Goal: Feedback & Contribution: Submit feedback/report problem

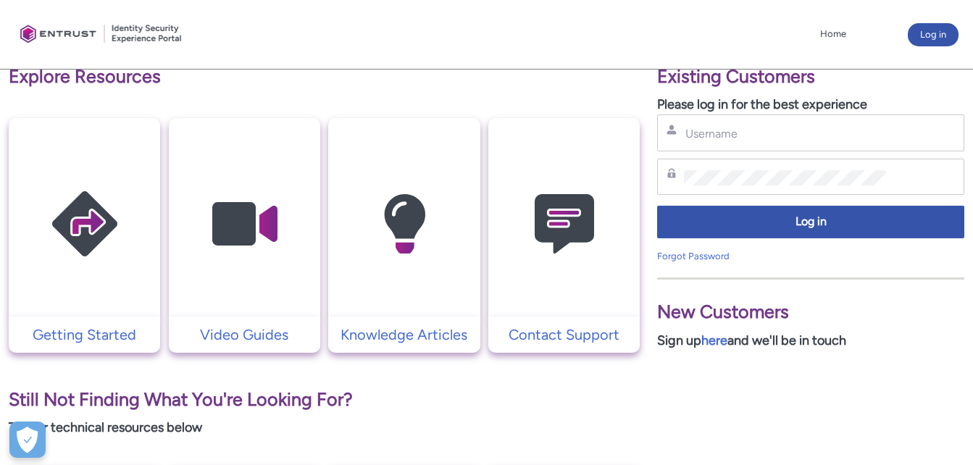
scroll to position [206, 0]
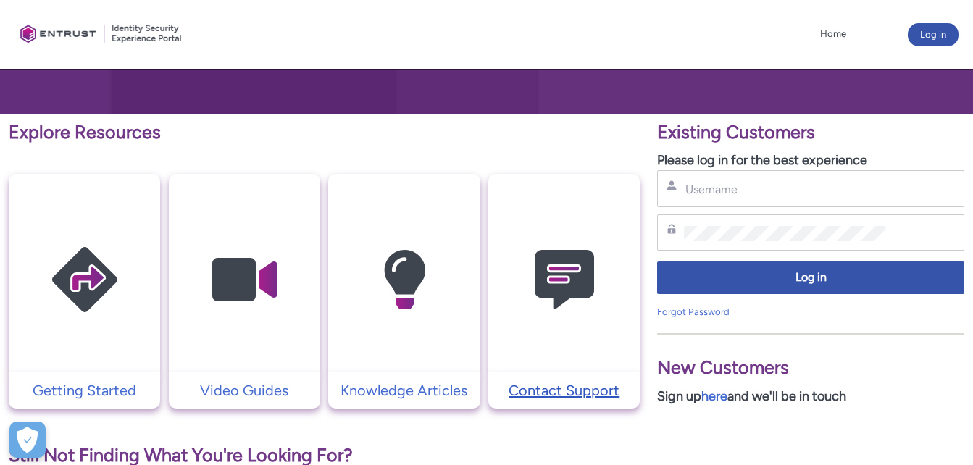
click at [587, 396] on p "Contact Support" at bounding box center [563, 391] width 137 height 22
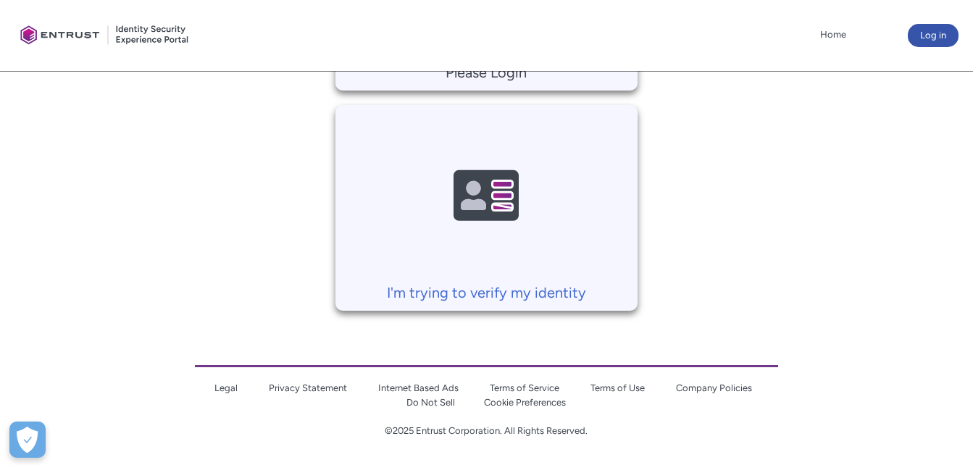
scroll to position [545, 0]
click at [574, 293] on p "I'm trying to verify my identity" at bounding box center [487, 292] width 288 height 22
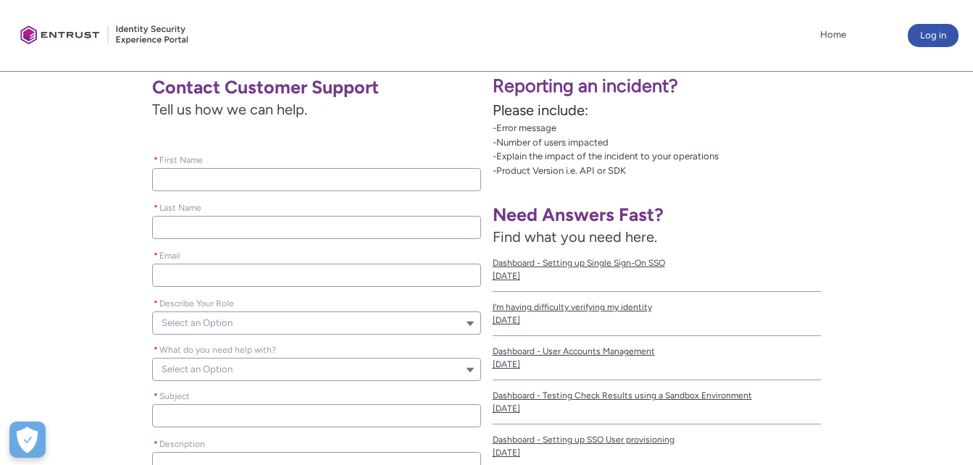
scroll to position [145, 0]
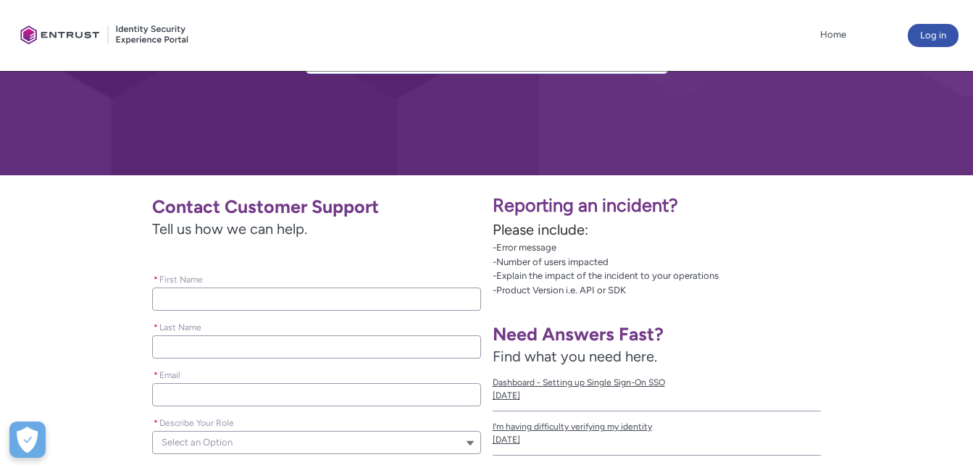
click at [252, 301] on input "* First Name" at bounding box center [316, 299] width 328 height 23
type lightning-primitive-input-simple "Gulzar"
type lightning-primitive-input-simple "Chopan"
type lightning-primitive-input-simple "[EMAIL_ADDRESS][DOMAIN_NAME]"
type input "Gulzar"
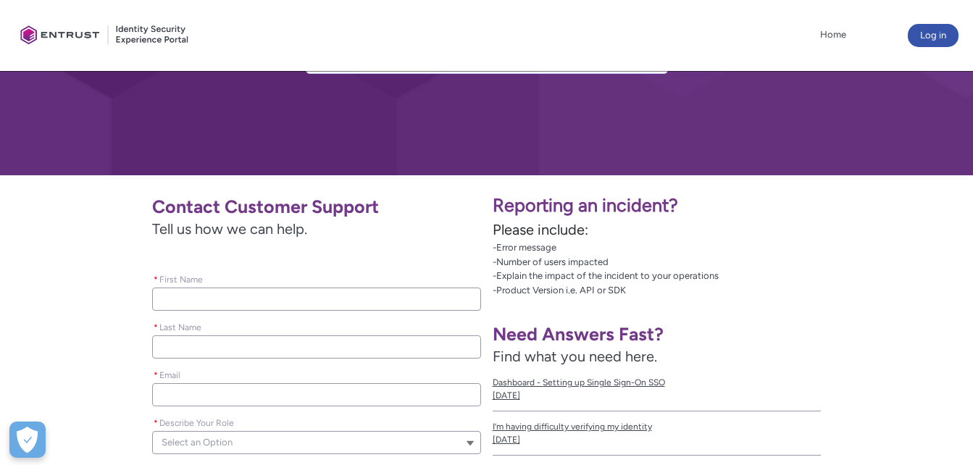
type input "Chopan"
type input "[EMAIL_ADDRESS][DOMAIN_NAME]"
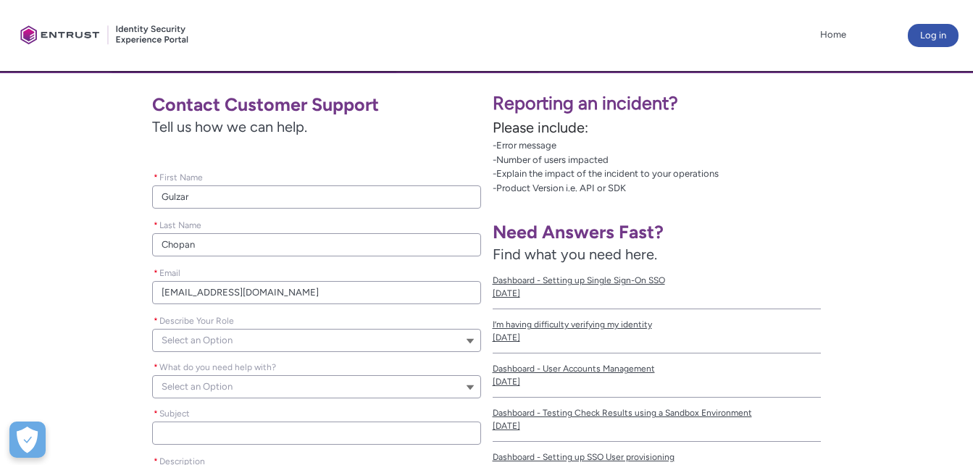
scroll to position [290, 0]
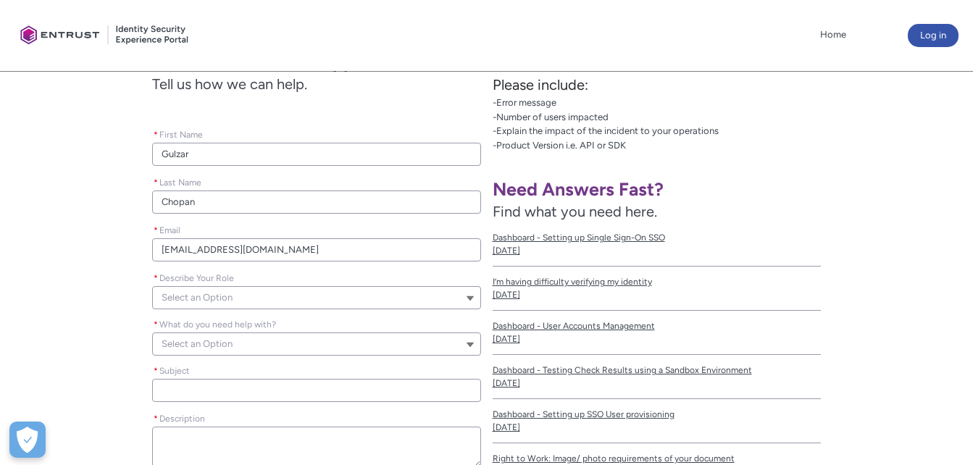
click at [263, 299] on button "Select an Option" at bounding box center [316, 297] width 328 height 23
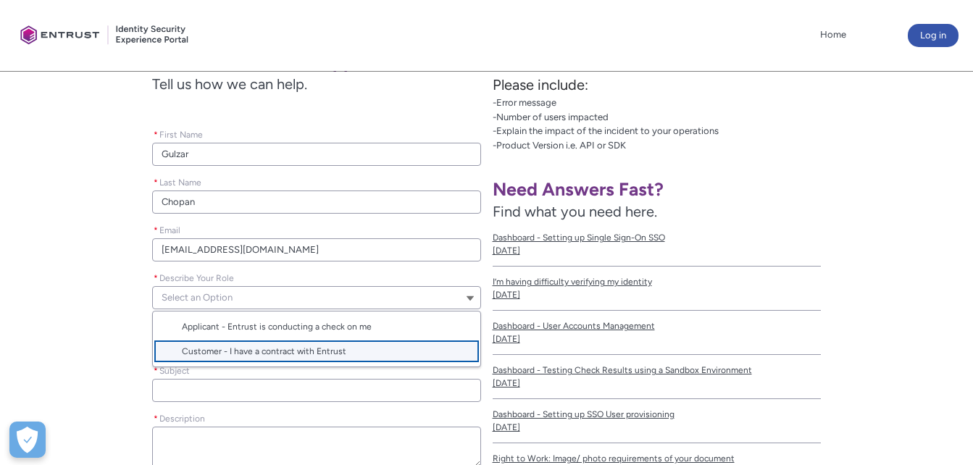
click at [262, 348] on span "Customer - I have a contract with Entrust" at bounding box center [264, 351] width 164 height 10
type lightning-combobox "Customer"
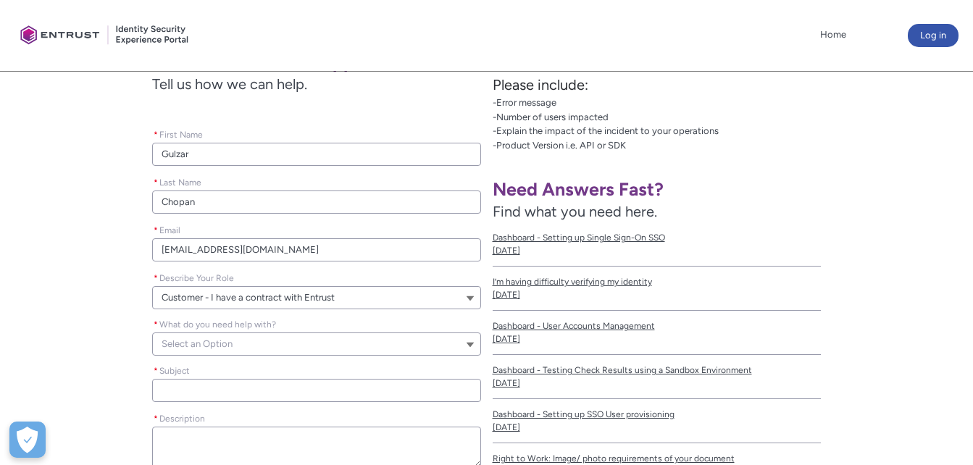
scroll to position [362, 0]
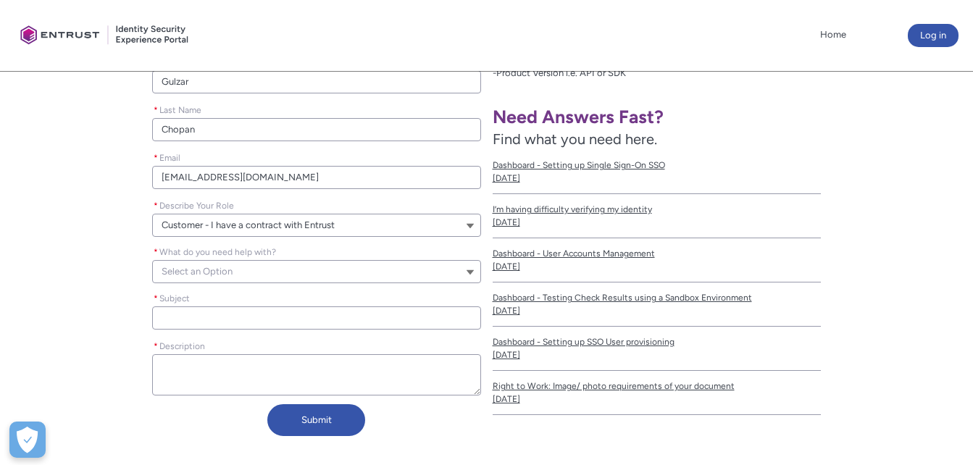
click at [269, 273] on button "Select an Option" at bounding box center [316, 271] width 328 height 23
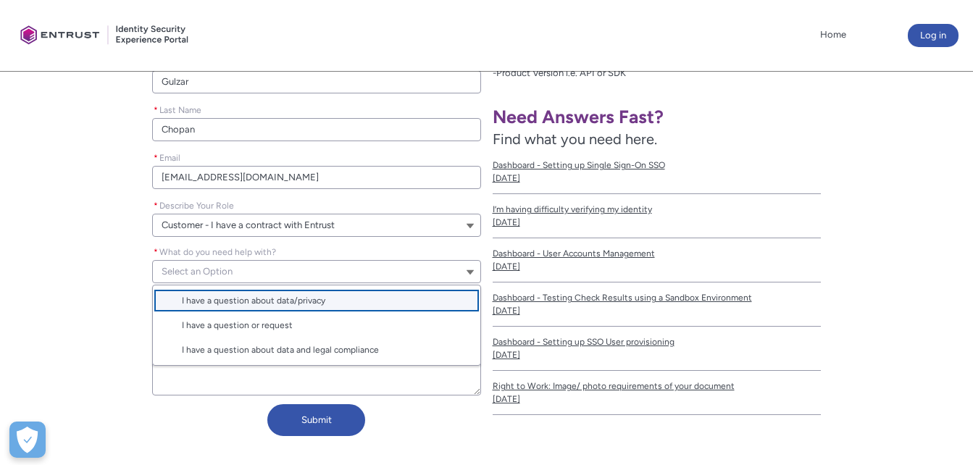
click at [269, 301] on span "I have a question about data/privacy" at bounding box center [253, 301] width 143 height 10
type lightning-combobox "I have a question about my data/privacy"
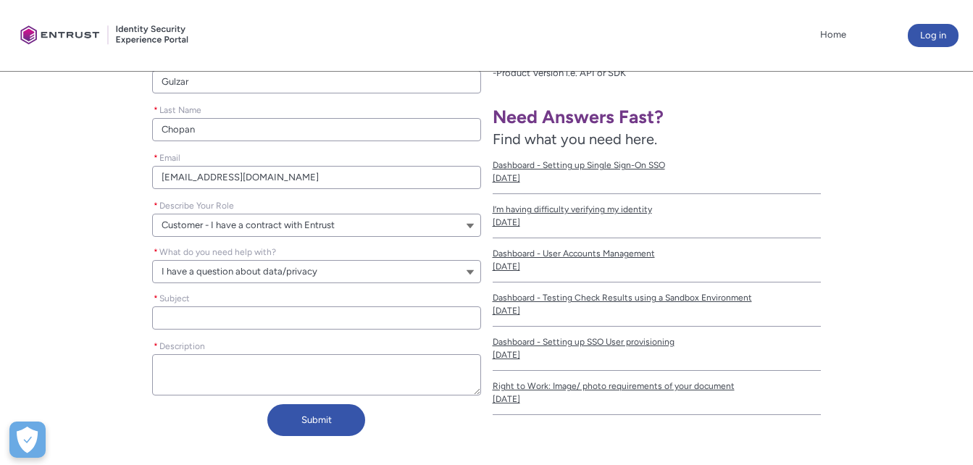
click at [271, 319] on input "* Subject" at bounding box center [316, 317] width 328 height 23
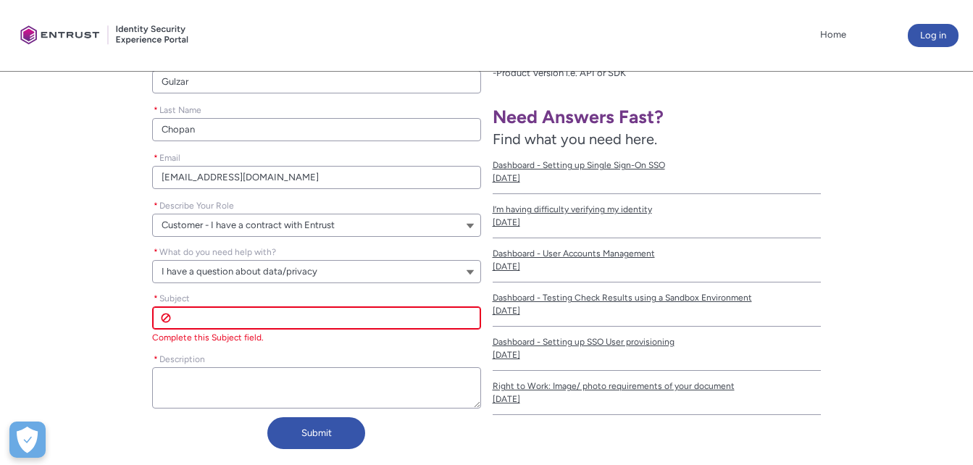
paste input "High important case"
type lightning-primitive-input-simple "High important case"
type input "High important case"
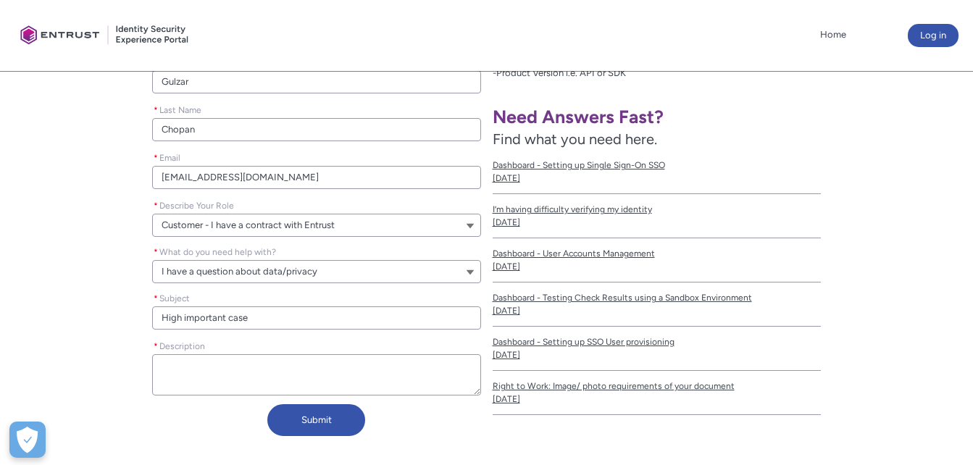
click at [238, 372] on textarea "* Description" at bounding box center [316, 374] width 328 height 41
paste textarea "Dear Onfido Privacy Team, I am writing to formally request the deletion of my p…"
type lightning-textarea "Dear Onfido Privacy Team, I am writing to formally request the deletion of my p…"
type textarea "Dear Onfido Privacy Team, I am writing to formally request the deletion of my p…"
click at [373, 356] on textarea "* Description" at bounding box center [316, 374] width 328 height 41
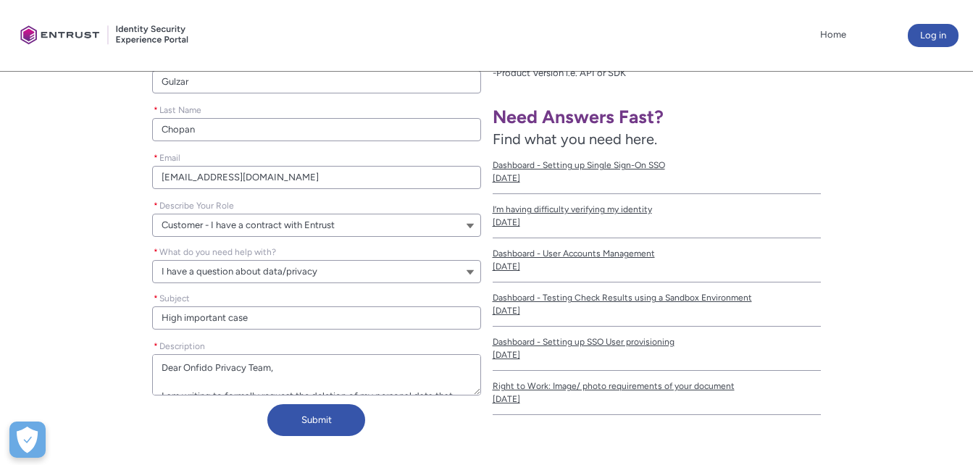
click at [180, 373] on textarea "* Description" at bounding box center [316, 374] width 328 height 41
type lightning-textarea "Dear Onfido Privacy Team, I am writing to formally request the deletion of my p…"
type textarea "Dear Onfido Privacy Team, I am writing to formally request the deletion of my p…"
type lightning-textarea "Dear Onfido Privacy Team, I am writing to formally request the deletion of my p…"
type textarea "Dear Onfido Privacy Team, I am writing to formally request the deletion of my p…"
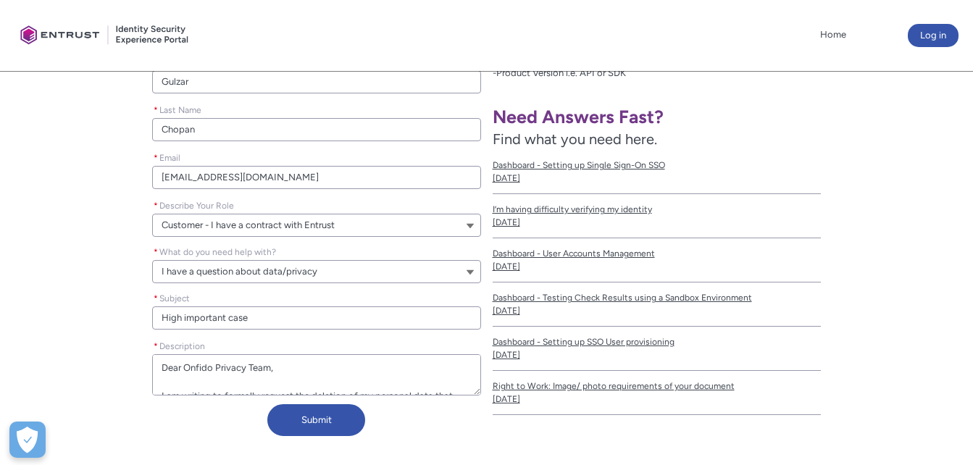
type lightning-textarea "Dear Onfido Privacy Team, I am writing to formally request the deletion of my p…"
type textarea "Dear Onfido Privacy Team, I am writing to formally request the deletion of my p…"
type lightning-textarea "Dear Onfido Privacy Team, I am writing to formally request the deletion of my p…"
type textarea "Dear Onfido Privacy Team, I am writing to formally request the deletion of my p…"
type lightning-textarea "Dear Onfido Privacy Team, I am writing to formally request the deletion of my p…"
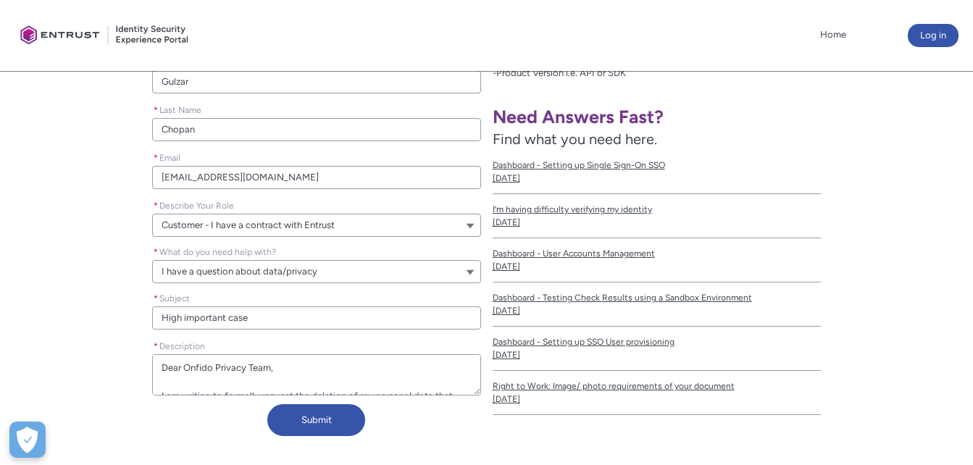
type textarea "Dear Onfido Privacy Team, I am writing to formally request the deletion of my p…"
type lightning-textarea "Dear Onfido Privacy Team, I am writing to formally request the deletion of my p…"
type textarea "Dear Onfido Privacy Team, I am writing to formally request the deletion of my p…"
type lightning-textarea "Dear Onfido Privacy Team, I am writing to formally request the deletion of my p…"
type textarea "Dear Onfido Privacy Team, I am writing to formally request the deletion of my p…"
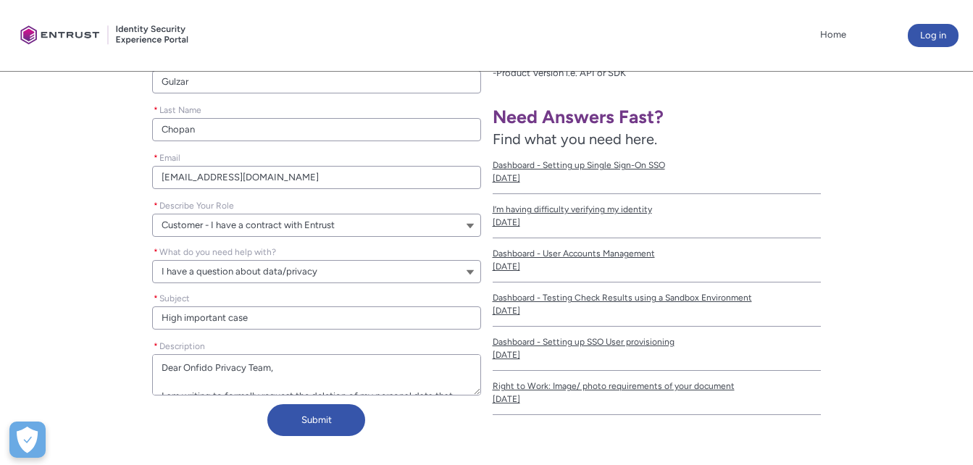
type lightning-textarea "Dear Onfido Privacy Team, I am writing to formally request the deletion of my p…"
type textarea "Dear Onfido Privacy Team, I am writing to formally request the deletion of my p…"
type lightning-textarea "Dear Onfido Privacy Team, I am writing to formally request the deletion of my p…"
type textarea "Dear Onfido Privacy Team, I am writing to formally request the deletion of my p…"
type lightning-textarea "Dear Onfido Privacy Team, I am writing to formally request the deletion of my p…"
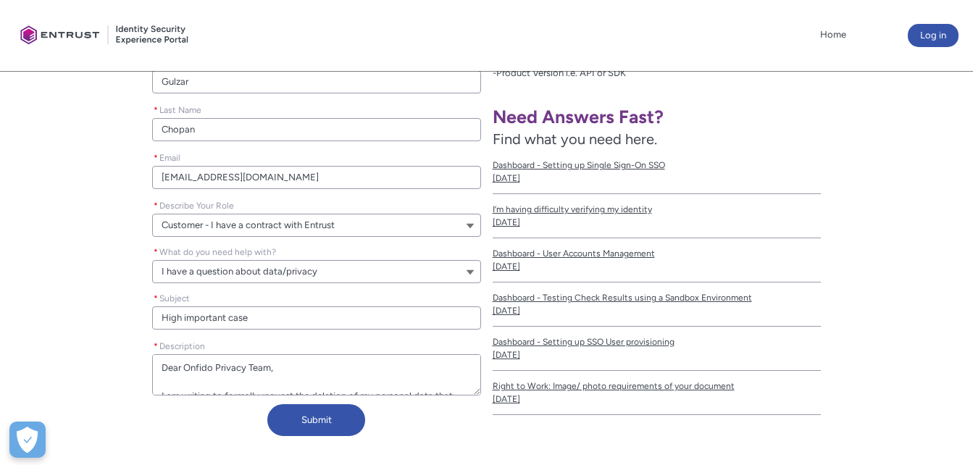
type textarea "Dear Onfido Privacy Team, I am writing to formally request the deletion of my p…"
type lightning-textarea "Dear Onfido Privacy Team, I am writing to formally request the deletion of my p…"
type textarea "Dear Onfido Privacy Team, I am writing to formally request the deletion of my p…"
type lightning-textarea "Dear Onfido Privacy Team, I am writing to formally request the deletion of my p…"
type textarea "Dear Onfido Privacy Team, I am writing to formally request the deletion of my p…"
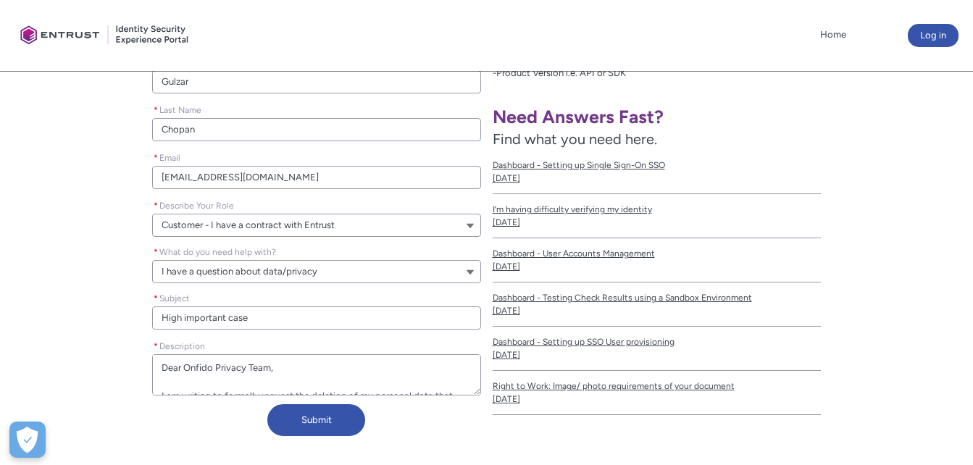
type lightning-textarea "Dear Onfido Privacy Team, I am writing to formally request the deletion of my p…"
type textarea "Dear Onfido Privacy Team, I am writing to formally request the deletion of my p…"
type lightning-textarea "Dear Onfido Privacy Team, I am writing to formally request the deletion of my p…"
type textarea "Dear Onfido Privacy Team, I am writing to formally request the deletion of my p…"
type lightning-textarea "Dear Onfido Privacy Team, I am writing to formally request the deletion of my p…"
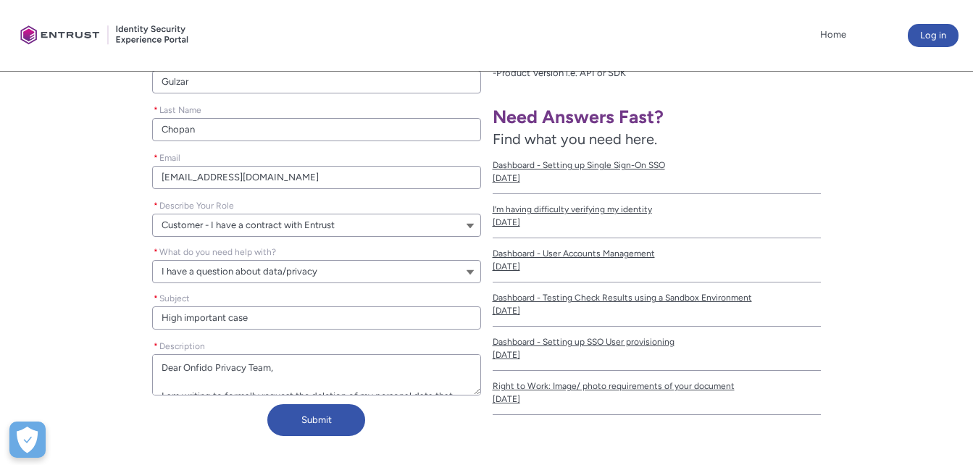
type textarea "Dear Onfido Privacy Team, I am writing to formally request the deletion of my p…"
type lightning-textarea "Dear Onfido Privacy Team, I am writing to formally request the deletion of my p…"
type textarea "Dear Onfido Privacy Team, I am writing to formally request the deletion of my p…"
type lightning-textarea "Dear Onfido Privacy Team, I am writing to formally request the deletion of my p…"
type textarea "Dear Onfido Privacy Team, I am writing to formally request the deletion of my p…"
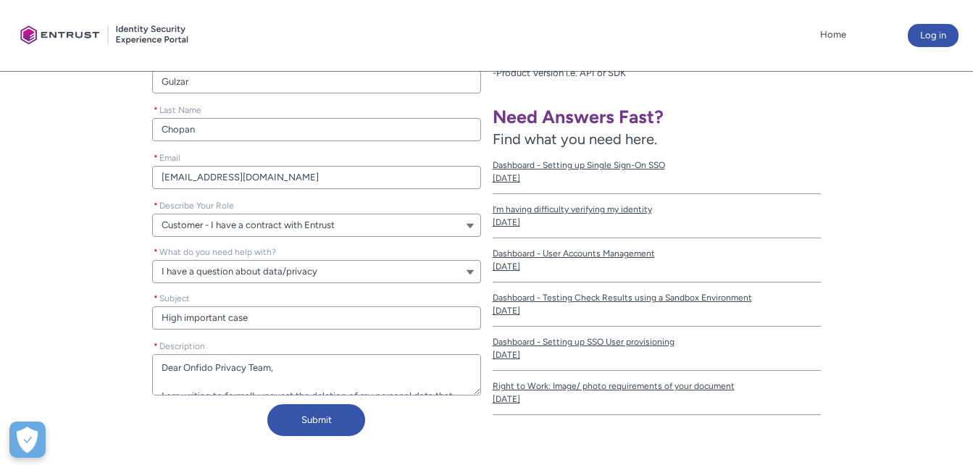
type lightning-textarea "Dear Onfido Privacy Team, I am writing to formally request the deletion of my p…"
type textarea "Dear Onfido Privacy Team, I am writing to formally request the deletion of my p…"
type lightning-textarea "Dear Onfido Privacy Team, I am writing to formally request the deletion of my p…"
type textarea "Dear Onfido Privacy Team, I am writing to formally request the deletion of my p…"
type lightning-textarea "Dear Onfido Privacy Team, I am writing to formally request the deletion of my p…"
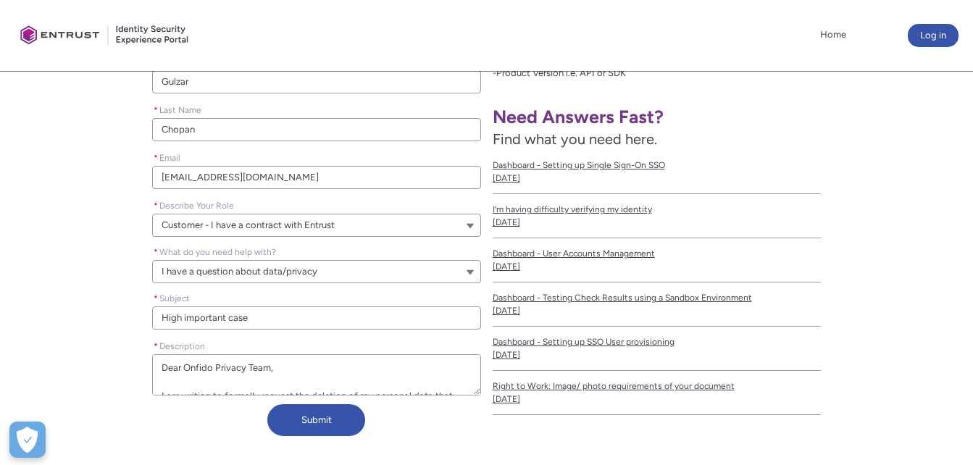
type textarea "Dear Onfido Privacy Team, I am writing to formally request the deletion of my p…"
type lightning-textarea "Dear Onfido Privacy Team, I am writing to formally request the deletion of my p…"
type textarea "Dear Onfido Privacy Team, I am writing to formally request the deletion of my p…"
type lightning-textarea "Dear Onfido Privacy Team, I am writing to formally request the deletion of my p…"
type textarea "Dear Onfido Privacy Team, I am writing to formally request the deletion of my p…"
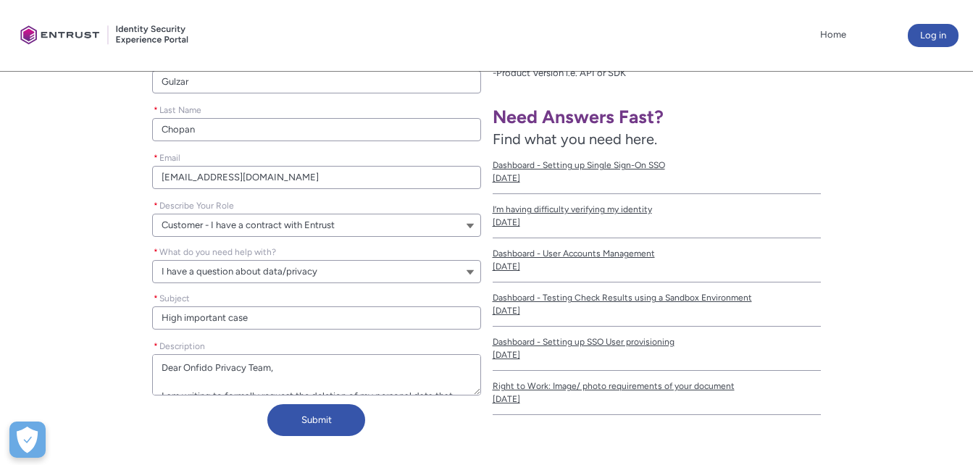
type lightning-textarea "Dear Onfido Privacy Team, I am writing to formally request the deletion of my p…"
type textarea "Dear Onfido Privacy Team, I am writing to formally request the deletion of my p…"
type lightning-textarea "Dear Onfido Privacy Team, I am writing to formally request the deletion of my p…"
type textarea "Dear Onfido Privacy Team, I am writing to formally request the deletion of my p…"
type lightning-textarea "Dear Onfido Privacy Team, I am writing to formally request the deletion of my p…"
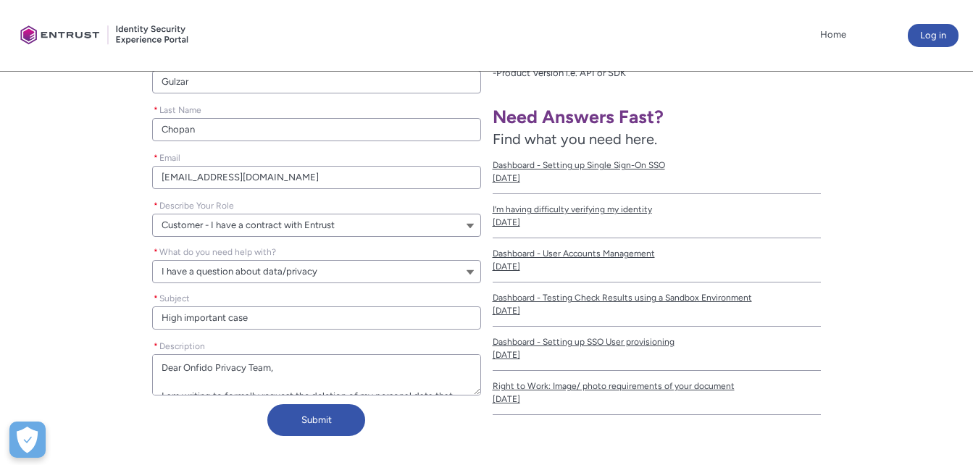
type textarea "Dear Onfido Privacy Team, I am writing to formally request the deletion of my p…"
type lightning-textarea "Dear Onfido Privacy Team, I am writing to formally request the deletion of my p…"
type textarea "Dear Onfido Privacy Team, I am writing to formally request the deletion of my p…"
type lightning-textarea "Dear Onfido Privacy Team, I am writing to formally request the deletion of my p…"
type textarea "Dear Onfido Privacy Team, I am writing to formally request the deletion of my p…"
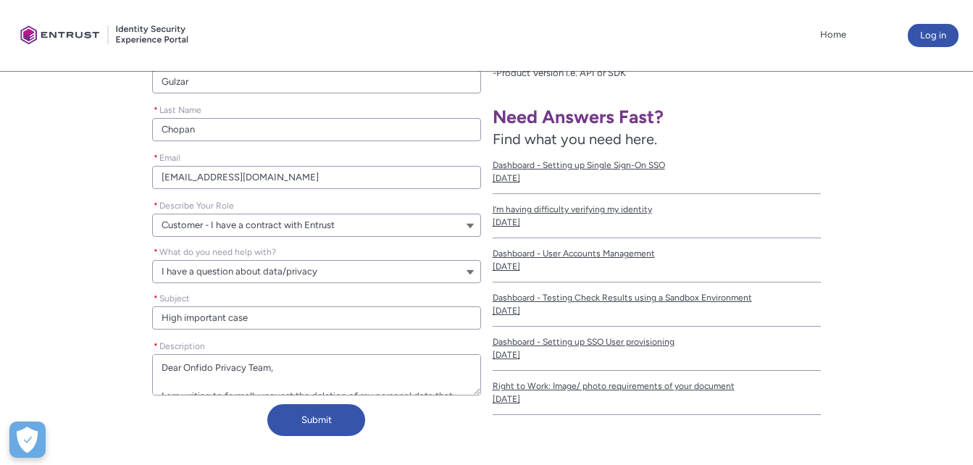
type lightning-textarea "Dear Onfido Privacy Team, I am writing to formally request the deletion of my p…"
type textarea "Dear Onfido Privacy Team, I am writing to formally request the deletion of my p…"
type lightning-textarea "Dear Onfido Privacy Team, I am writing to formally request the deletion of my p…"
type textarea "Dear Onfido Privacy Team, I am writing to formally request the deletion of my p…"
type lightning-textarea "Dear Onfido Privacy Team, I am writing to formally request the deletion of my p…"
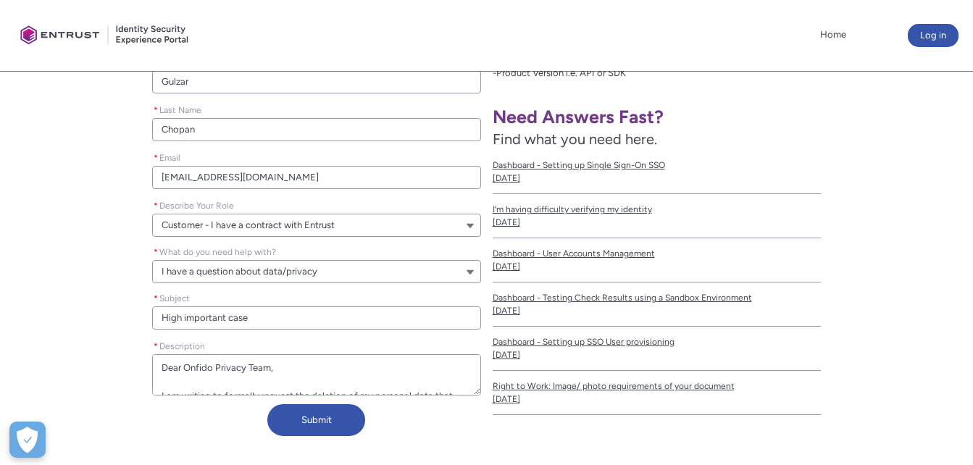
type textarea "Dear Onfido Privacy Team, I am writing to formally request the deletion of my p…"
type lightning-textarea "Dear Onfido Privacy Team, I am writing to formally request the deletion of my p…"
type textarea "Dear Onfido Privacy Team, I am writing to formally request the deletion of my p…"
type lightning-textarea "Dear Onfido Privacy Team, I am writing to formally request the deletion of my p…"
type textarea "Dear Onfido Privacy Team, I am writing to formally request the deletion of my p…"
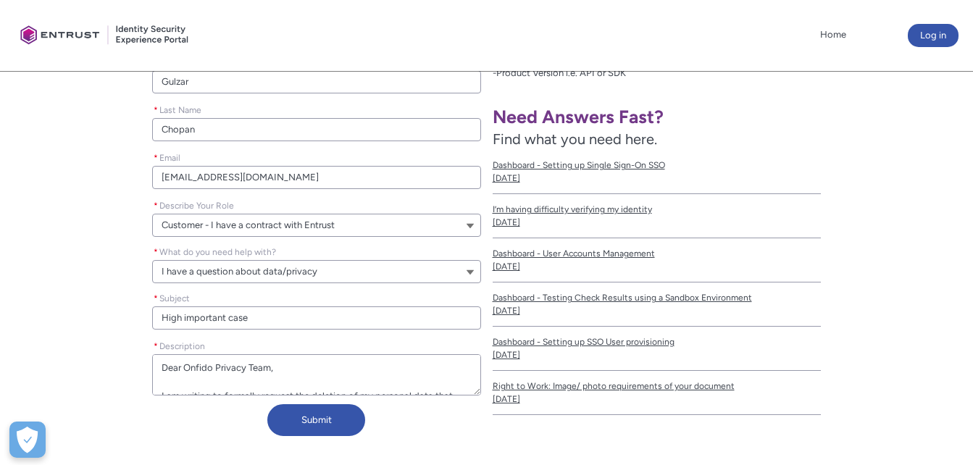
type lightning-textarea "Dear Onfido Privacy Team, I am writing to formally request the deletion of my p…"
type textarea "Dear Onfido Privacy Team, I am writing to formally request the deletion of my p…"
type lightning-textarea "Dear Onfido Privacy Team, I am writing to formally request the deletion of my p…"
type textarea "Dear Onfido Privacy Team, I am writing to formally request the deletion of my p…"
type lightning-textarea "Dear Onfido Privacy Team, I am writing to formally request the deletion of my p…"
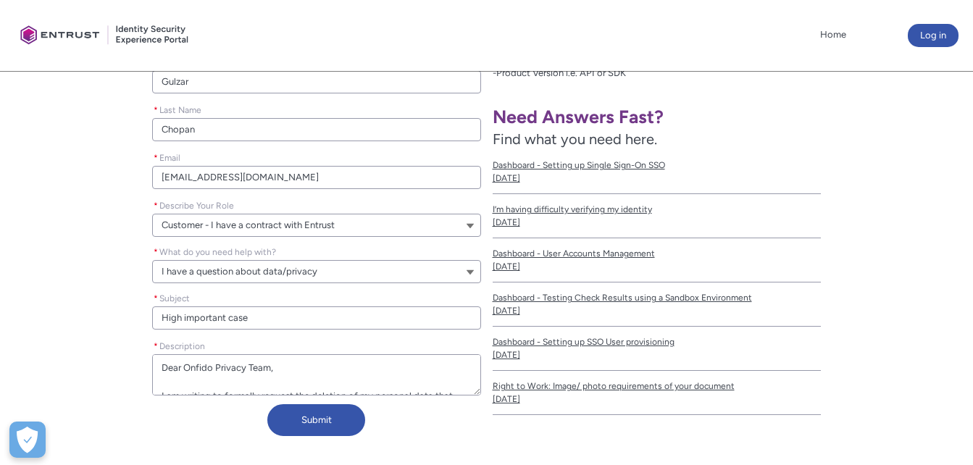
type textarea "Dear Onfido Privacy Team, I am writing to formally request the deletion of my p…"
type lightning-textarea "Dear Onfido Privacy Team, I am writing to formally request the deletion of my p…"
type textarea "Dear Onfido Privacy Team, I am writing to formally request the deletion of my p…"
type lightning-textarea "Dear Onfido Privacy Team, I am writing to formally request the deletion of my p…"
type textarea "Dear Onfido Privacy Team, I am writing to formally request the deletion of my p…"
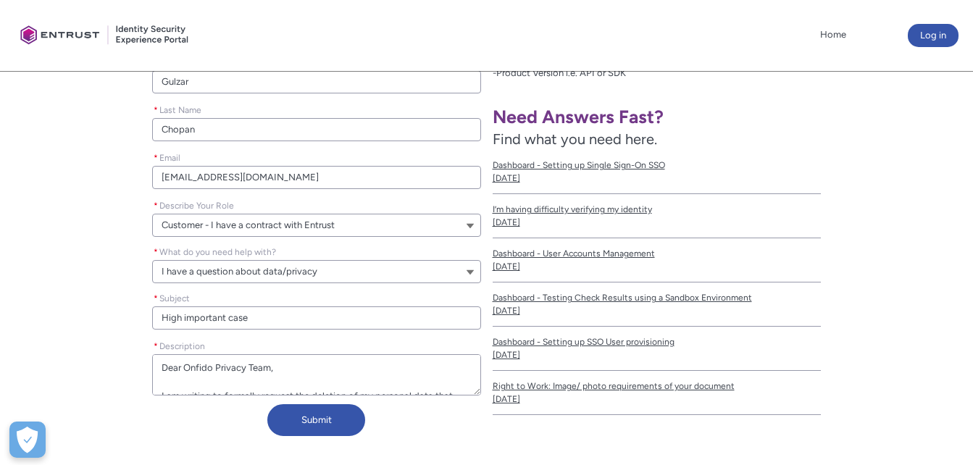
type lightning-textarea "Dear Onfido Privacy Team, I am writing to formally request the deletion of my p…"
type textarea "Dear Onfido Privacy Team, I am writing to formally request the deletion of my p…"
type lightning-textarea "Dear Onfido Privacy Team, I am writing to formally request the deletion of my p…"
type textarea "Dear Onfido Privacy Team, I am writing to formally request the deletion of my p…"
type lightning-textarea "Dear Onfido Privacy Team, I am writing to formally request the deletion of my p…"
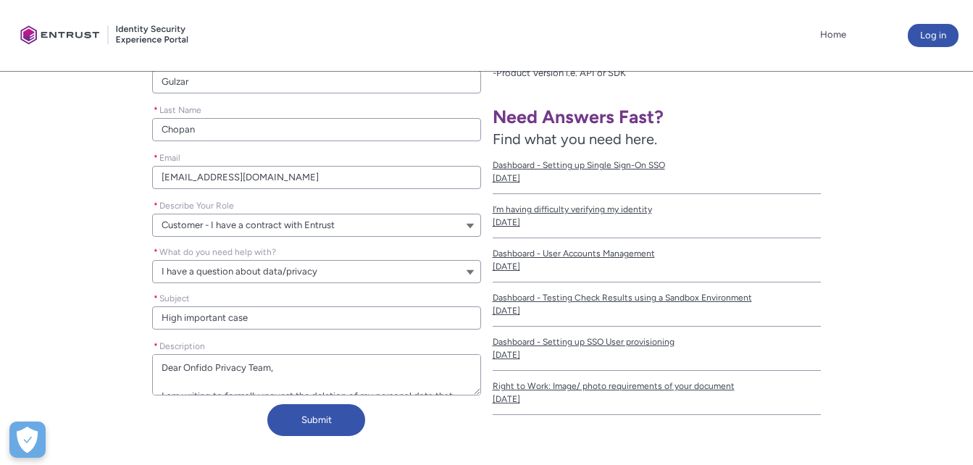
type textarea "Dear Onfido Privacy Team, I am writing to formally request the deletion of my p…"
type lightning-textarea "Dear Onfido Privacy Team, I am writing to formally request the deletion of my p…"
type textarea "Dear Onfido Privacy Team, I am writing to formally request the deletion of my p…"
type lightning-textarea "Dear Onfido Privacy Team, I am writing to formally request the deletion of my p…"
type textarea "Dear Onfido Privacy Team, I am writing to formally request the deletion of my p…"
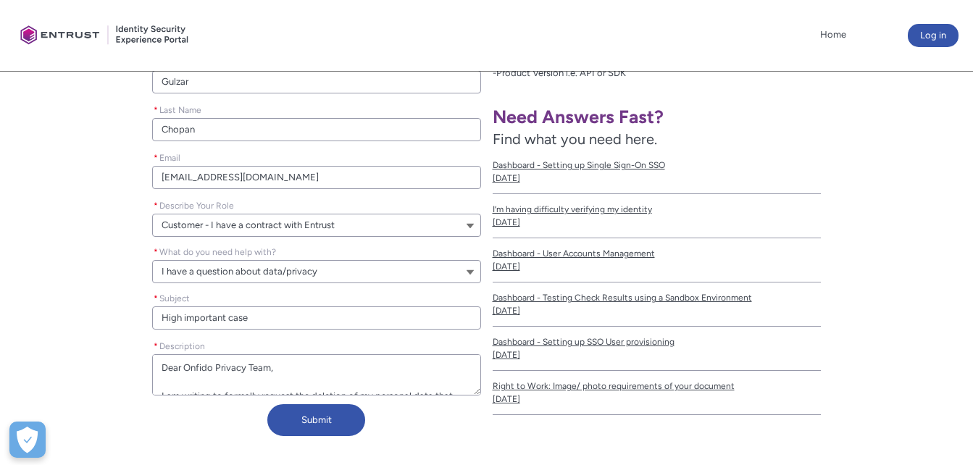
type lightning-textarea "Dear Onfido Privacy Team, I am writing to formally request the deletion of my p…"
type textarea "Dear Onfido Privacy Team, I am writing to formally request the deletion of my p…"
type lightning-textarea "Dear Onfido Privacy Team, I am writing to formally request the deletion of my p…"
type textarea "Dear Onfido Privacy Team, I am writing to formally request the deletion of my p…"
type lightning-textarea "Dear Onfido Privacy Team, I am writing to formally request the deletion of my p…"
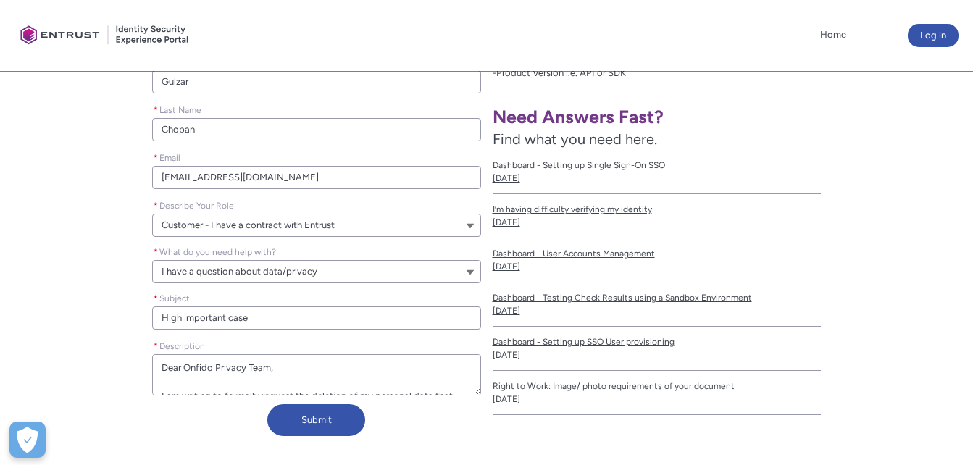
type textarea "Dear Onfido Privacy Team, I am writing to formally request the deletion of my p…"
type lightning-textarea "Dear Onfido Privacy Team, I am writing to formally request the deletion of my p…"
type textarea "Dear Onfido Privacy Team, I am writing to formally request the deletion of my p…"
type lightning-textarea "Dear Onfido Privacy Team, I am writing to formally request the deletion of my p…"
type textarea "Dear Onfido Privacy Team, I am writing to formally request the deletion of my p…"
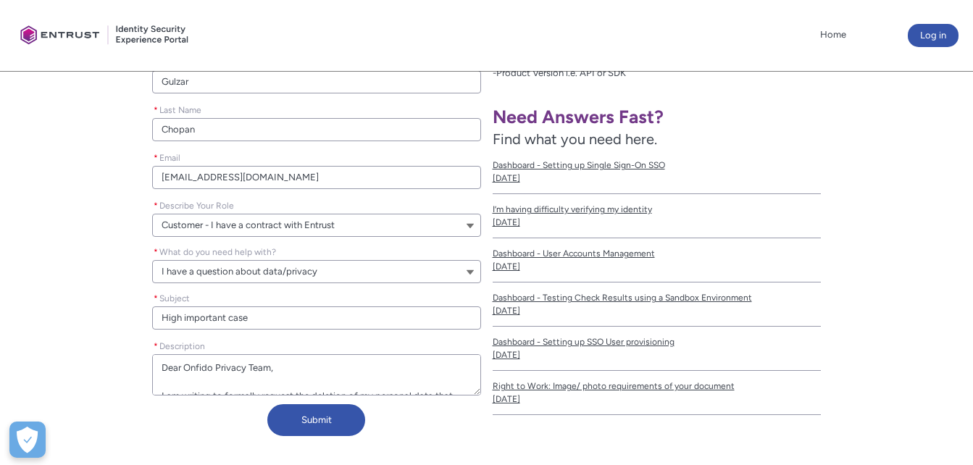
type lightning-textarea "Dear Onfido Privacy Team, I am writing to formally request the deletion of my p…"
type textarea "Dear Onfido Privacy Team, I am writing to formally request the deletion of my p…"
type lightning-textarea "Dear Onfido Privacy Team, I am writing to formally request the deletion of my p…"
type textarea "Dear Onfido Privacy Team, I am writing to formally request the deletion of my p…"
type lightning-textarea "Dear Onfido Privacy Team, I am writing to formally request the deletion of my p…"
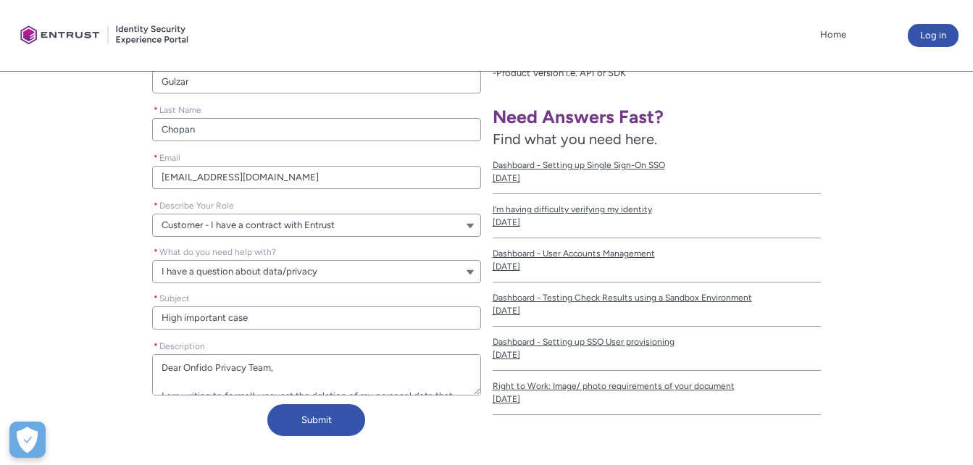
type textarea "Dear Onfido Privacy Team, I am writing to formally request the deletion of my p…"
type lightning-textarea "Dear Onfido Privacy Team, I am writing to formally request the deletion of my p…"
type textarea "Dear Onfido Privacy Team, I am writing to formally request the deletion of my p…"
type lightning-textarea "Dear Onfido Privacy Team, I am writing to formally request the deletion of my p…"
type textarea "Dear Onfido Privacy Team, I am writing to formally request the deletion of my p…"
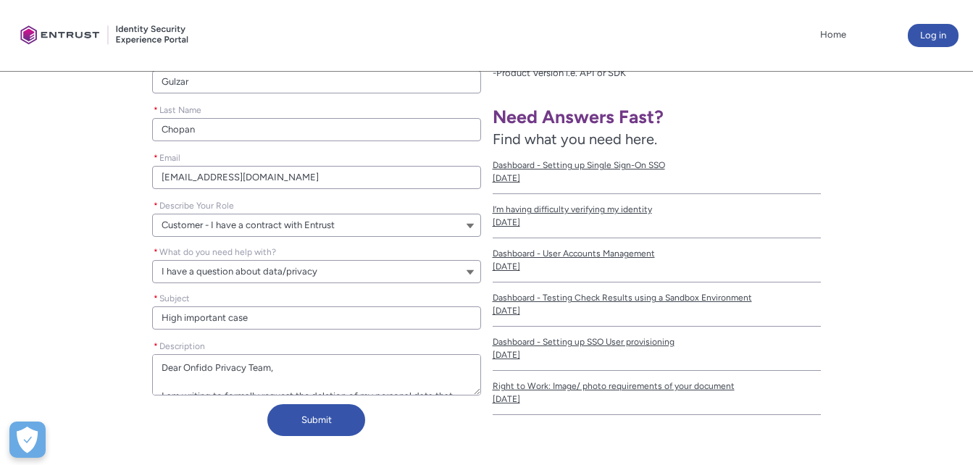
type lightning-textarea "Dear Onfido Privacy Team, I am writing to formally request the deletion of my p…"
type textarea "Dear Onfido Privacy Team, I am writing to formally request the deletion of my p…"
type lightning-textarea "Dear Onfido Privacy Team, I am writing to formally request the deletion of my p…"
type textarea "Dear Onfido Privacy Team, I am writing to formally request the deletion of my p…"
type lightning-textarea "Dear Onfido Privacy Team, I am writing to formally request the deletion of my p…"
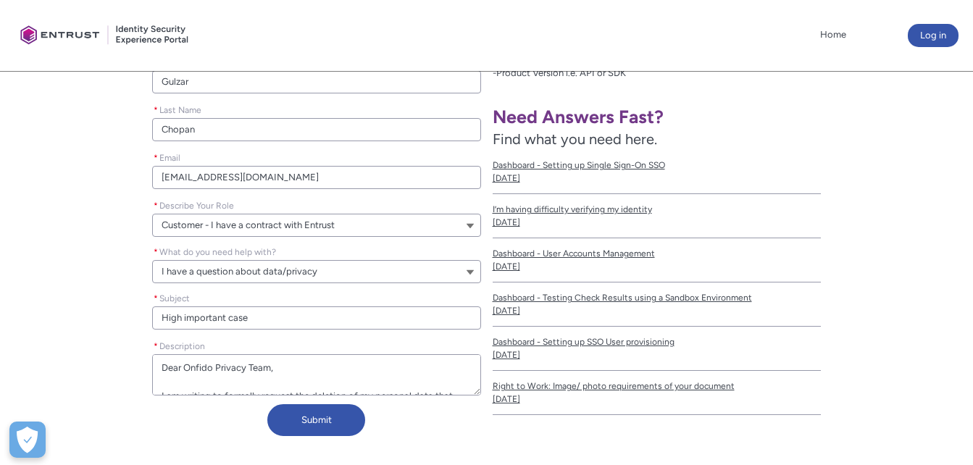
type textarea "Dear Onfido Privacy Team, I am writing to formally request the deletion of my p…"
type lightning-textarea "Dear Onfido Privacy Team, I am writing to formally request the deletion of my p…"
type textarea "Dear Onfido Privacy Team, I am writing to formally request the deletion of my p…"
type lightning-textarea "Dear Onfido Privacy Team, I am writing to formally request the deletion of my p…"
type textarea "Dear Onfido Privacy Team, I am writing to formally request the deletion of my p…"
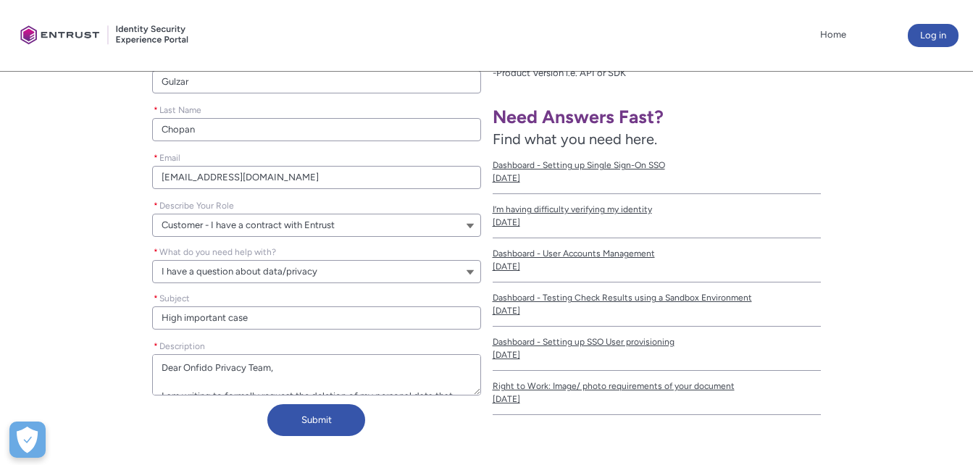
type lightning-textarea "Dear Onfido Privacy Team, I am writing to formally request the deletion of my p…"
type textarea "Dear Onfido Privacy Team, I am writing to formally request the deletion of my p…"
type lightning-textarea "Dear Onfido Privacy Team, I am writing to formally request the deletion of my p…"
type textarea "Dear Onfido Privacy Team, I am writing to formally request the deletion of my p…"
type lightning-textarea "Dear Onfido Privacy Team, I am writing to formally request the deletion of my p…"
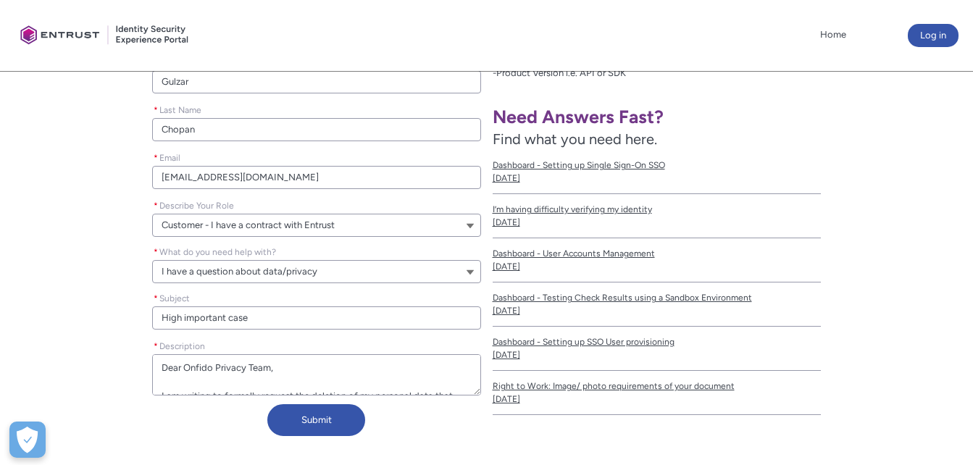
type textarea "Dear Onfido Privacy Team, I am writing to formally request the deletion of my p…"
type lightning-textarea "Dear Onfido Privacy Team, I am writing to formally request the deletion of my p…"
type textarea "Dear Onfido Privacy Team, I am writing to formally request the deletion of my p…"
type lightning-textarea "Dear Onfido Privacy Team, I am writing to formally request the deletion of my p…"
type textarea "Dear Onfido Privacy Team, I am writing to formally request the deletion of my p…"
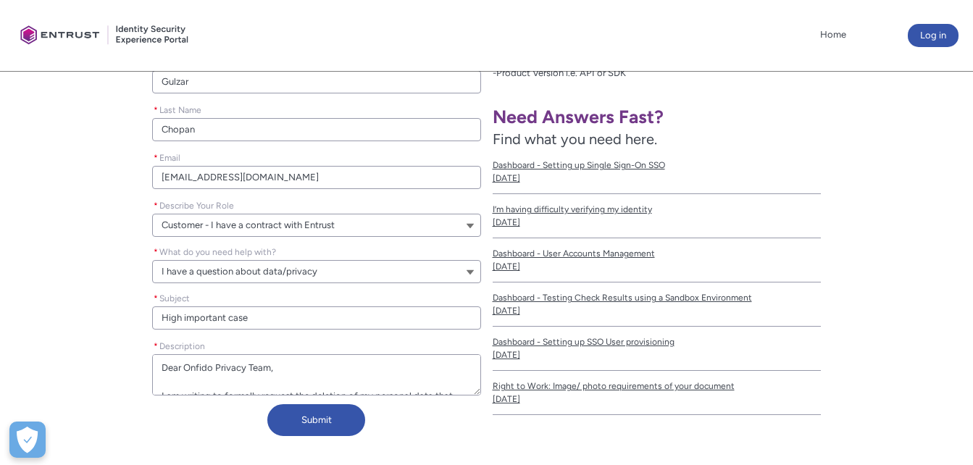
type lightning-textarea "Dear Onfido Privacy Team, I am writing to formally request the deletion of my p…"
type textarea "Dear Onfido Privacy Team, I am writing to formally request the deletion of my p…"
type lightning-textarea "Dear Onfido Privacy Team, I am writing to formally request the deletion of my p…"
type textarea "Dear Onfido Privacy Team, I am writing to formally request the deletion of my p…"
type lightning-textarea "Dear Onfido Privacy Team, I am writing to formally request the deletion of my p…"
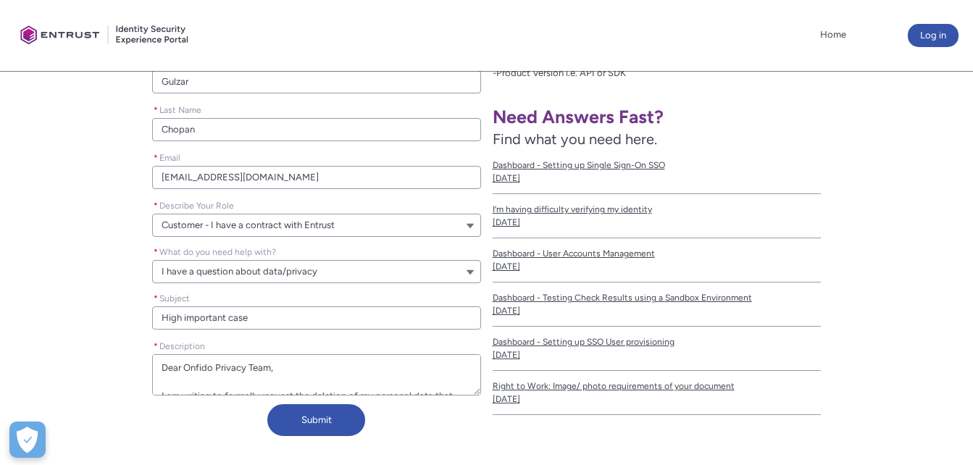
type textarea "Dear Onfido Privacy Team, I am writing to formally request the deletion of my p…"
type lightning-textarea "Dear Onfido Privacy Team, I am writing to formally request the deletion of my p…"
type textarea "Dear Onfido Privacy Team, I am writing to formally request the deletion of my p…"
click at [224, 368] on textarea "* Description" at bounding box center [316, 374] width 328 height 41
click at [222, 367] on textarea "* Description" at bounding box center [316, 374] width 328 height 41
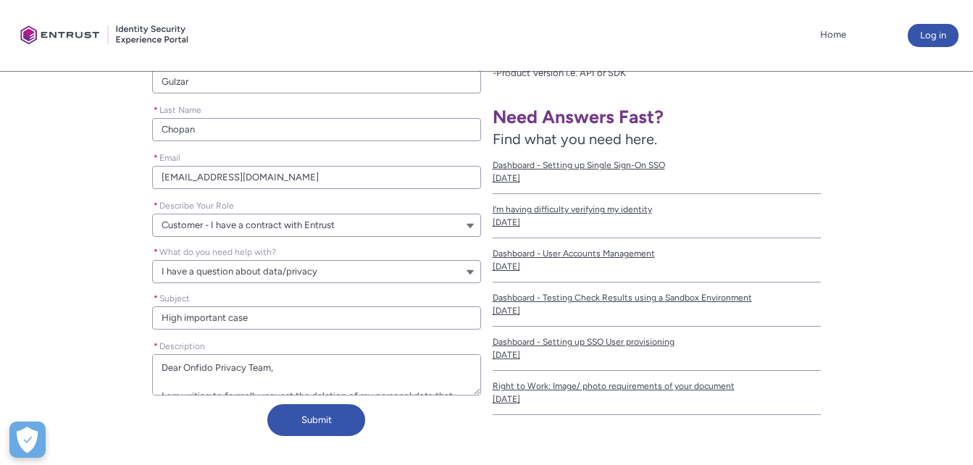
click at [170, 369] on textarea "* Description" at bounding box center [316, 374] width 328 height 41
paste textarea "(CrowdGen"
type lightning-textarea "Dear Onfido Privacy Team, I am writing to formally request the deletion of my p…"
type textarea "Dear Onfido Privacy Team, I am writing to formally request the deletion of my p…"
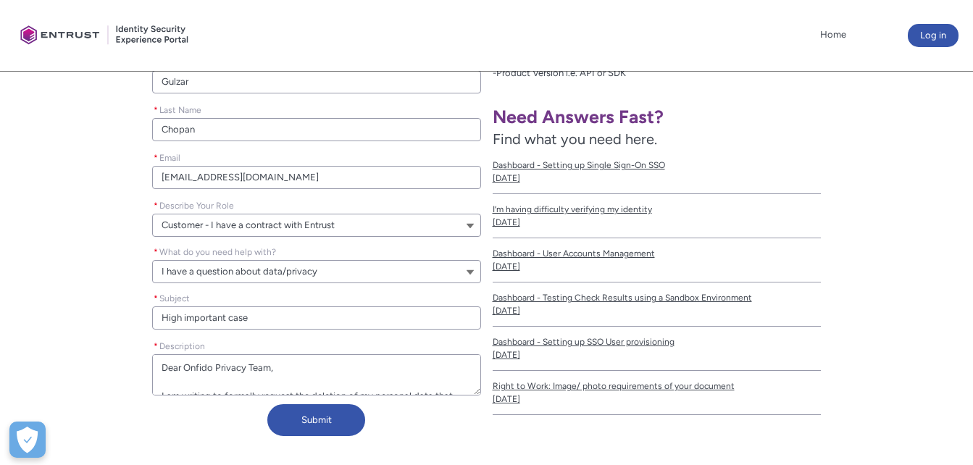
type lightning-textarea "Dear Onfido Privacy Team, I am writing to formally request the deletion of my p…"
type textarea "Dear Onfido Privacy Team, I am writing to formally request the deletion of my p…"
type lightning-textarea "Dear Onfido Privacy Team, I am writing to formally request the deletion of my p…"
type textarea "Dear Onfido Privacy Team, I am writing to formally request the deletion of my p…"
type lightning-textarea "Dear Onfido Privacy Team, I am writing to formally request the deletion of my p…"
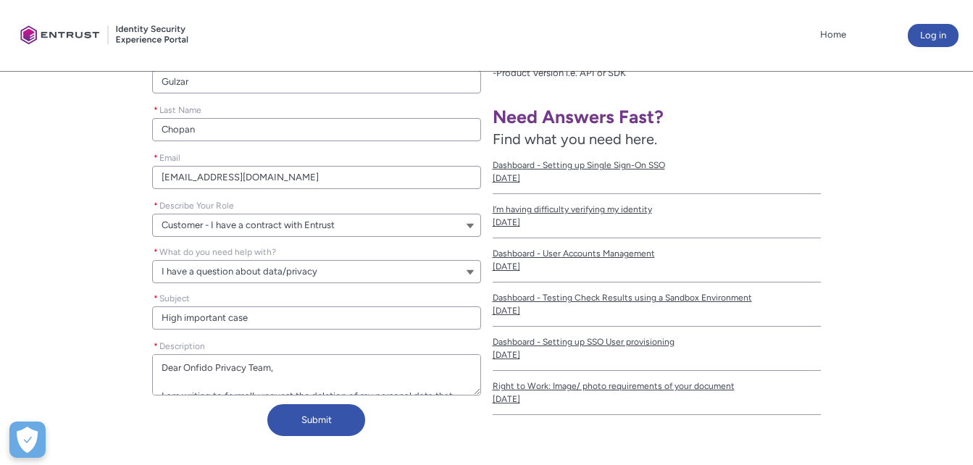
type textarea "Dear Onfido Privacy Team, I am writing to formally request the deletion of my p…"
type lightning-textarea "Dear Onfido Privacy Team, I am writing to formally request the deletion of my p…"
type textarea "Dear Onfido Privacy Team, I am writing to formally request the deletion of my p…"
click at [330, 421] on button "Submit" at bounding box center [316, 420] width 98 height 32
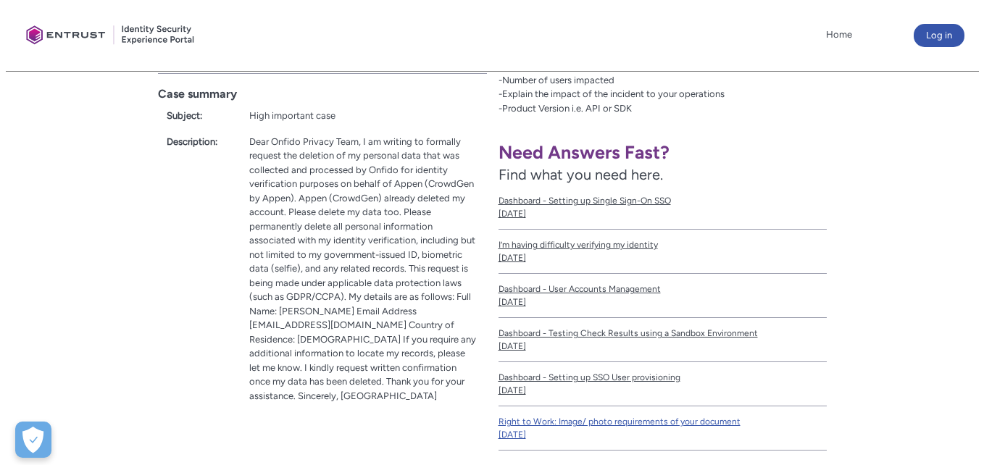
scroll to position [322, 0]
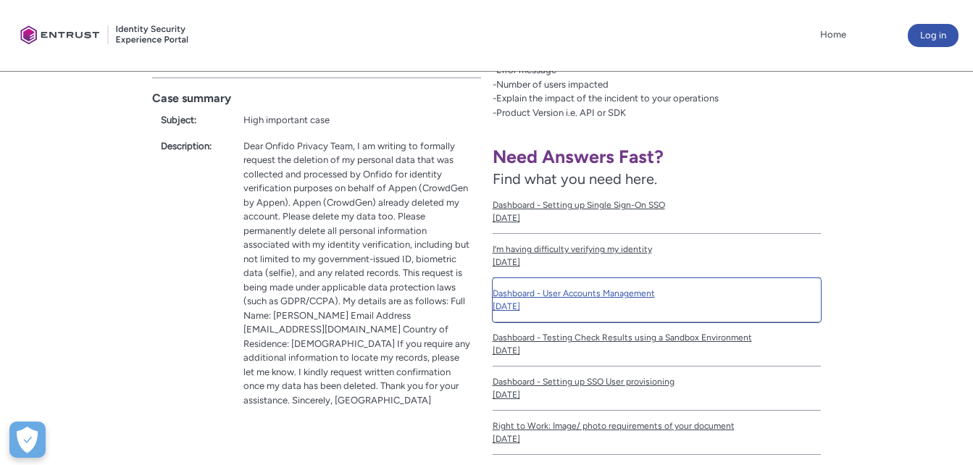
click at [601, 290] on span "Dashboard - User Accounts Management" at bounding box center [657, 293] width 328 height 13
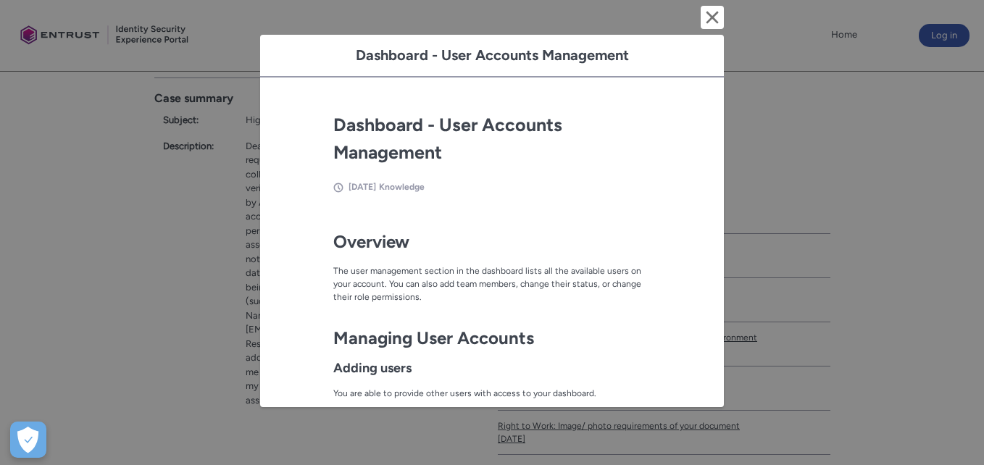
click at [714, 73] on div "Dashboard - User Accounts Management Cancel and close" at bounding box center [492, 56] width 464 height 43
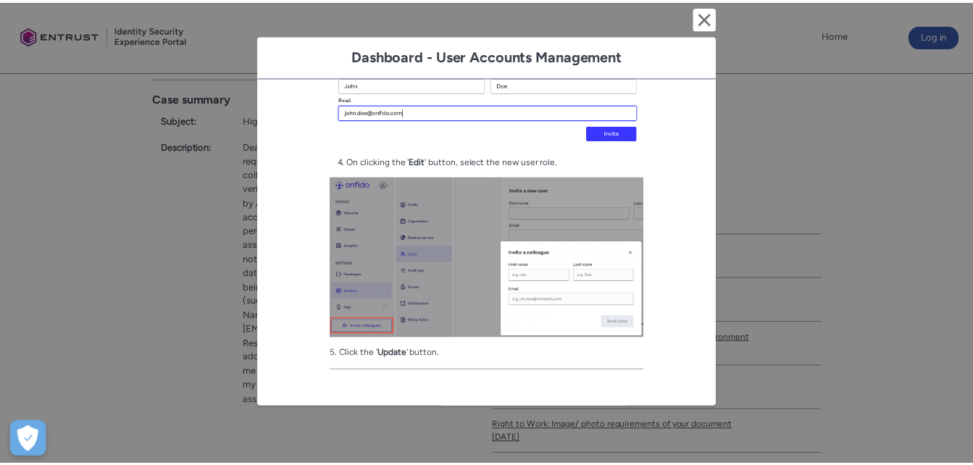
scroll to position [1100, 0]
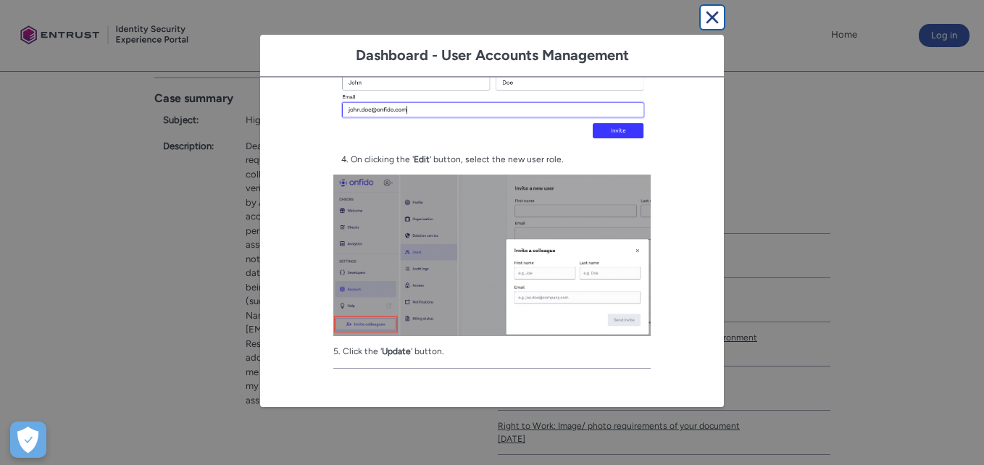
click at [703, 20] on lightning-primitive-icon "button" at bounding box center [711, 17] width 17 height 17
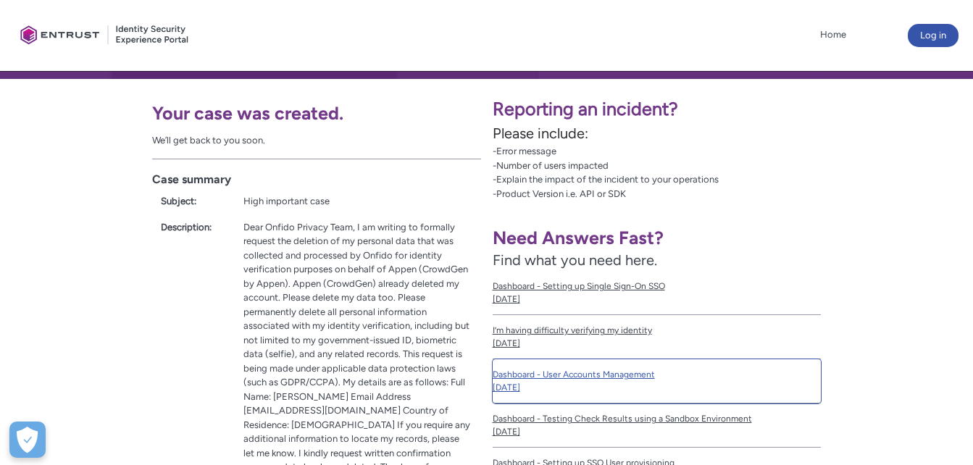
scroll to position [177, 0]
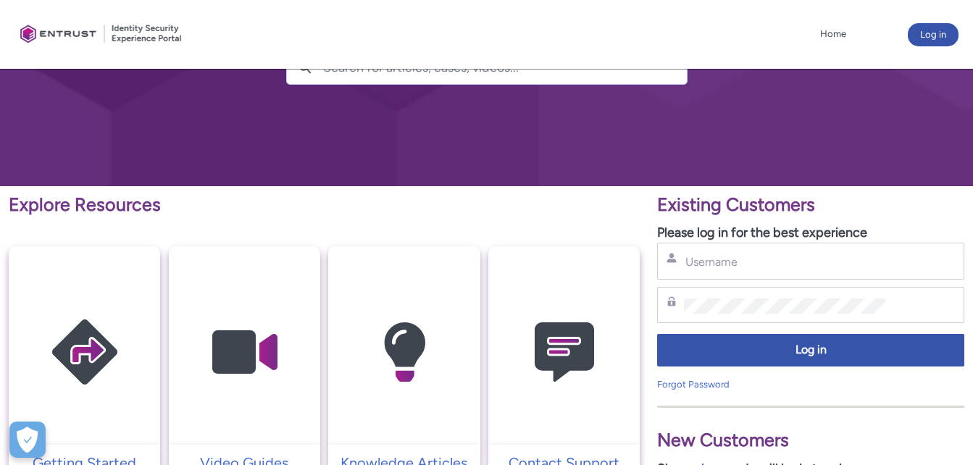
scroll to position [206, 0]
